Goal: Transaction & Acquisition: Purchase product/service

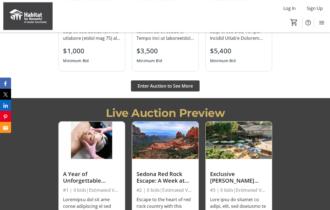
scroll to position [567, 0]
click at [173, 89] on span "Enter Auction to See More" at bounding box center [164, 85] width 55 height 7
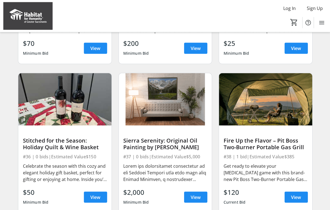
scroll to position [1049, 0]
click at [166, 93] on img at bounding box center [165, 99] width 93 height 52
click at [167, 99] on img at bounding box center [165, 99] width 93 height 52
click at [163, 125] on img at bounding box center [165, 99] width 93 height 52
click at [196, 197] on span "View" at bounding box center [196, 197] width 10 height 7
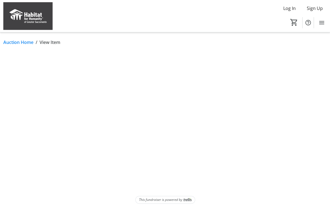
scroll to position [0, 0]
click at [197, 196] on html "Log In Sign Up Home Silent Auction Donations Tickets 0 Home Silent Auction Dona…" at bounding box center [165, 105] width 330 height 210
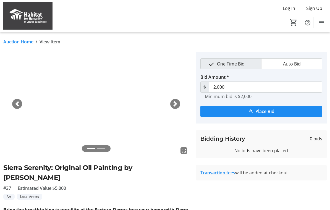
scroll to position [0, 0]
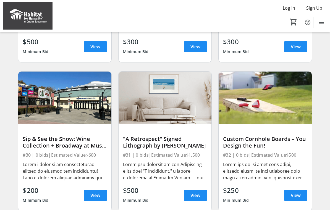
scroll to position [753, 0]
